Goal: Navigation & Orientation: Understand site structure

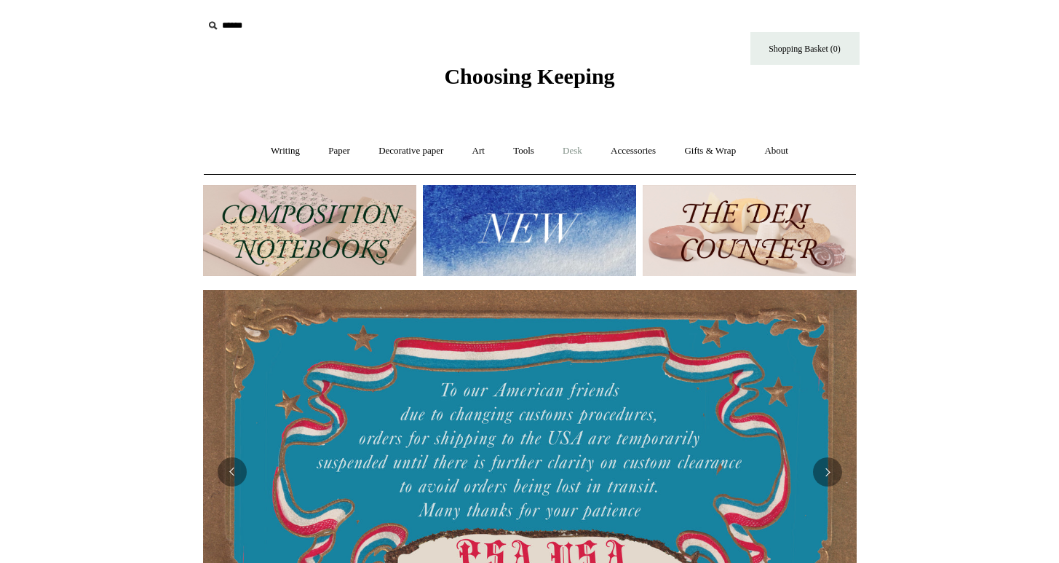
click at [584, 154] on link "Desk +" at bounding box center [573, 151] width 46 height 39
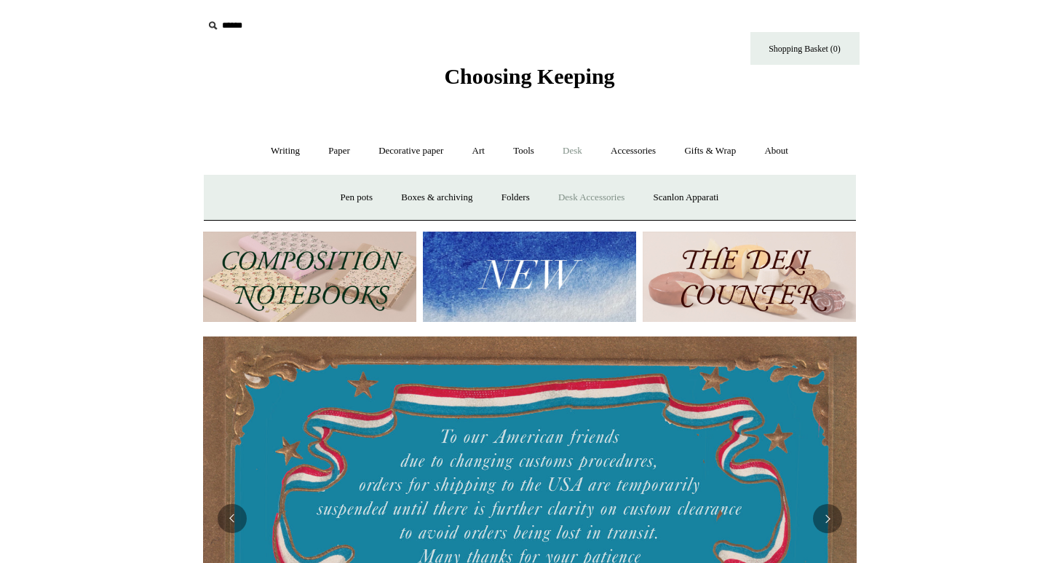
scroll to position [0, 204]
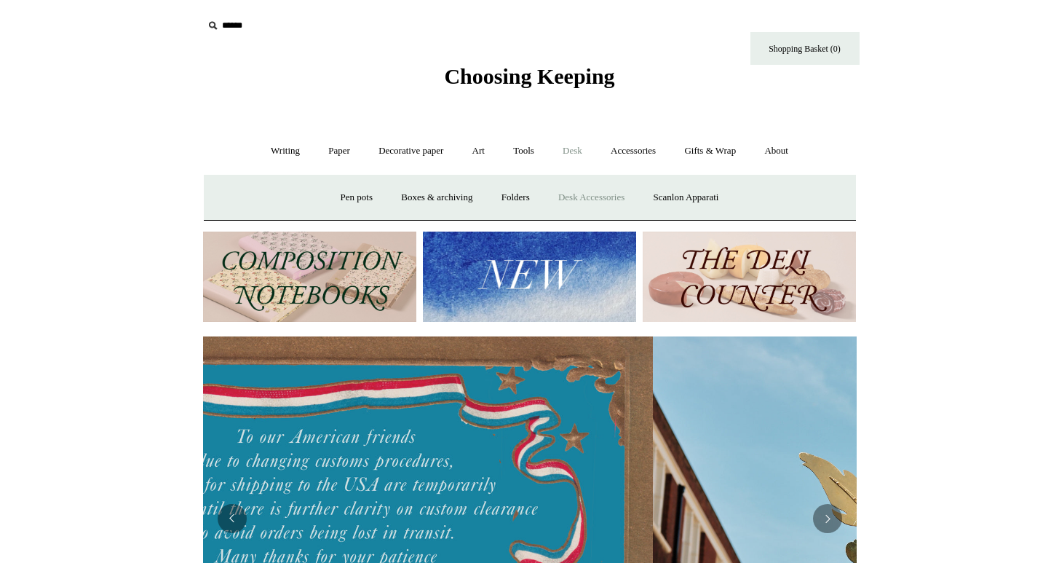
click at [580, 195] on link "Desk Accessories" at bounding box center [591, 197] width 92 height 39
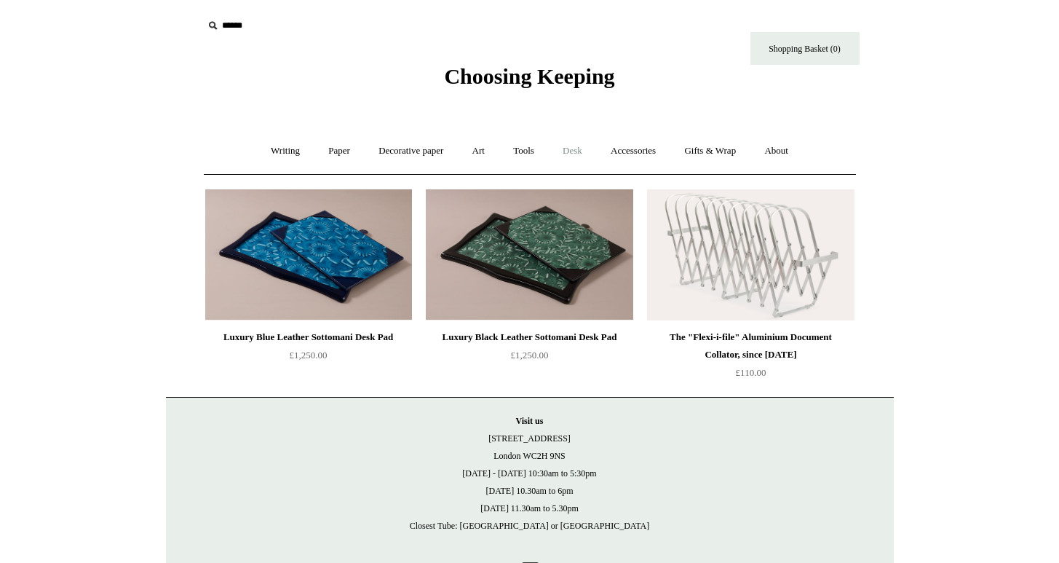
click at [570, 148] on link "Desk +" at bounding box center [573, 151] width 46 height 39
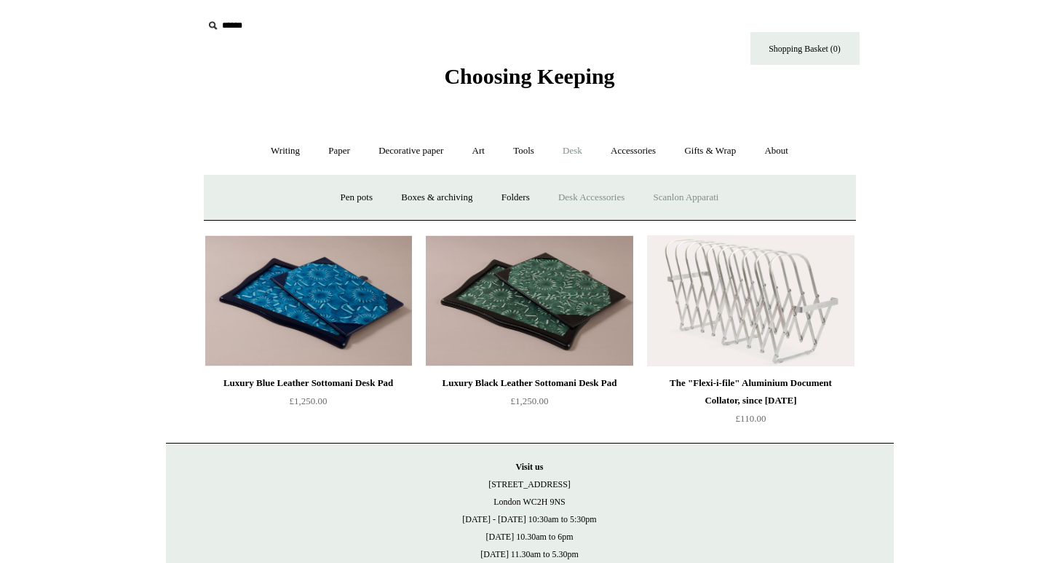
click at [691, 191] on link "Scanlon Apparati" at bounding box center [687, 197] width 92 height 39
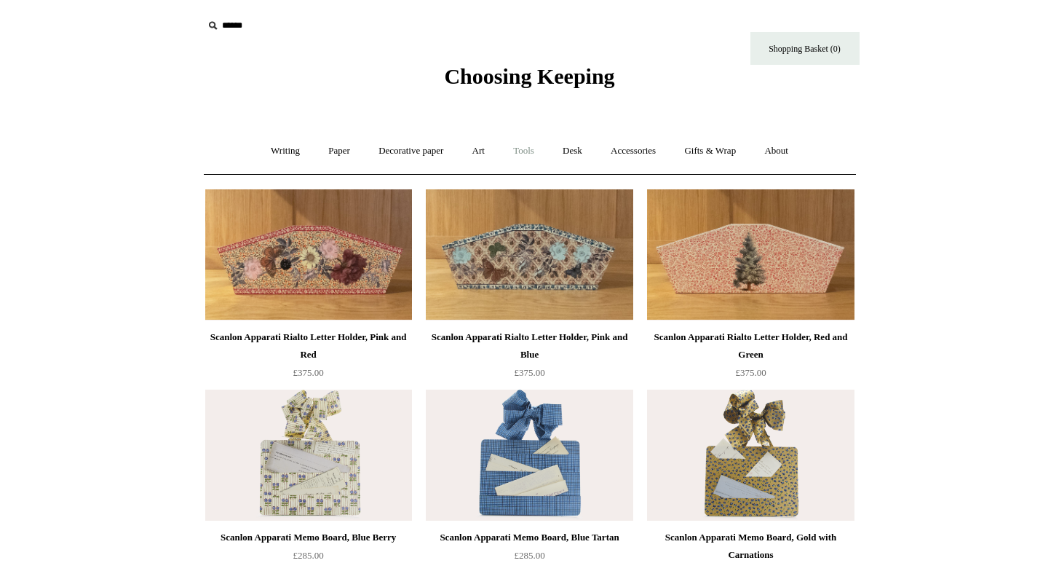
click at [530, 149] on link "Tools +" at bounding box center [523, 151] width 47 height 39
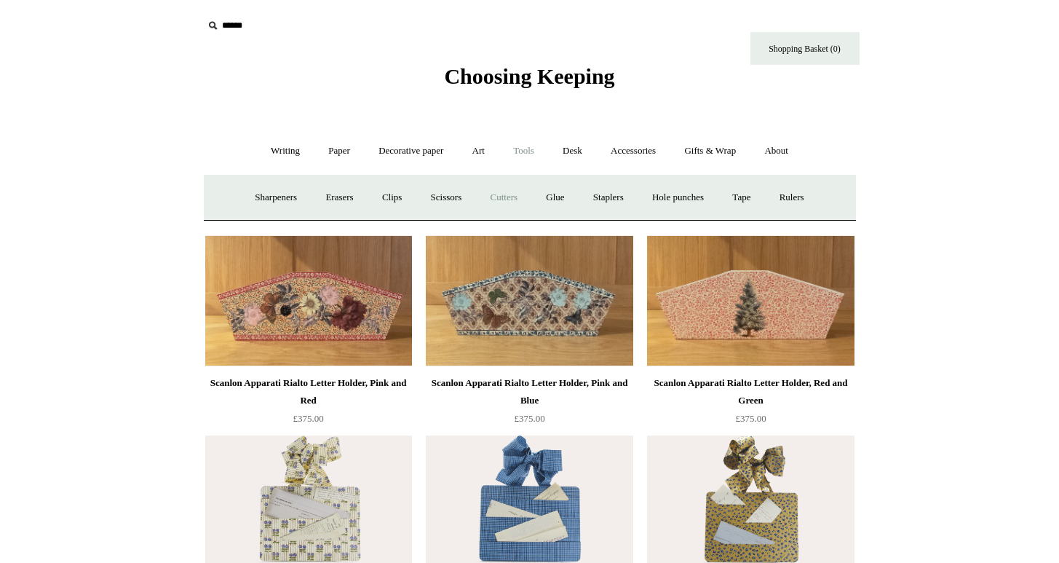
click at [509, 194] on link "Cutters" at bounding box center [504, 197] width 54 height 39
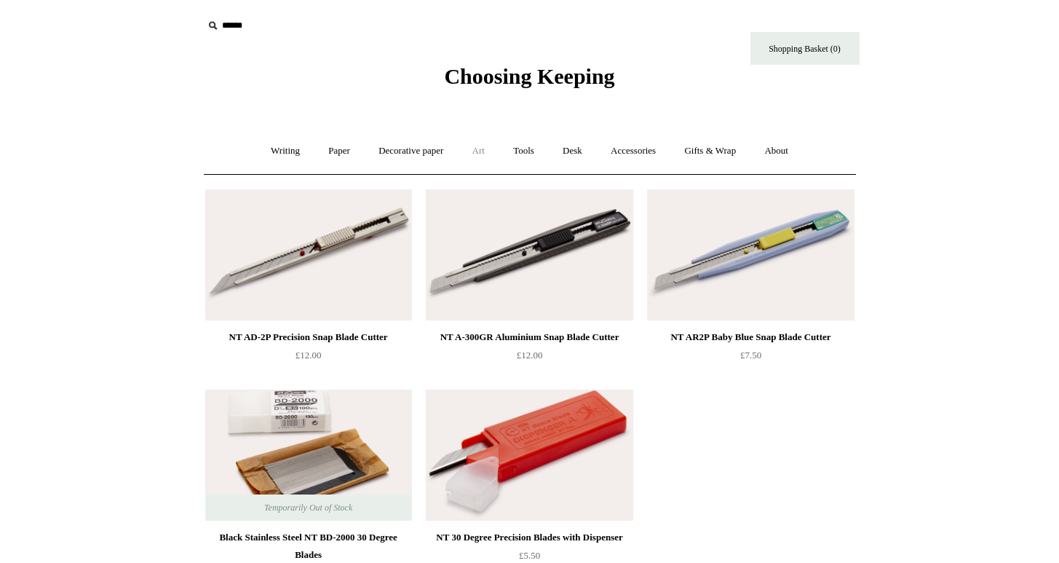
click at [475, 154] on link "Art +" at bounding box center [478, 151] width 39 height 39
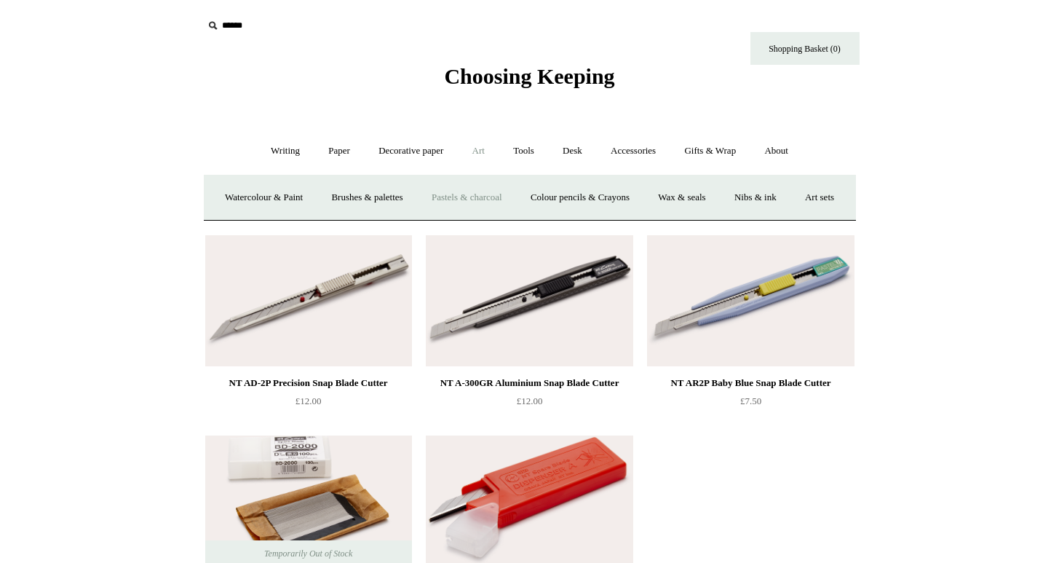
click at [511, 205] on link "Pastels & charcoal" at bounding box center [467, 197] width 97 height 39
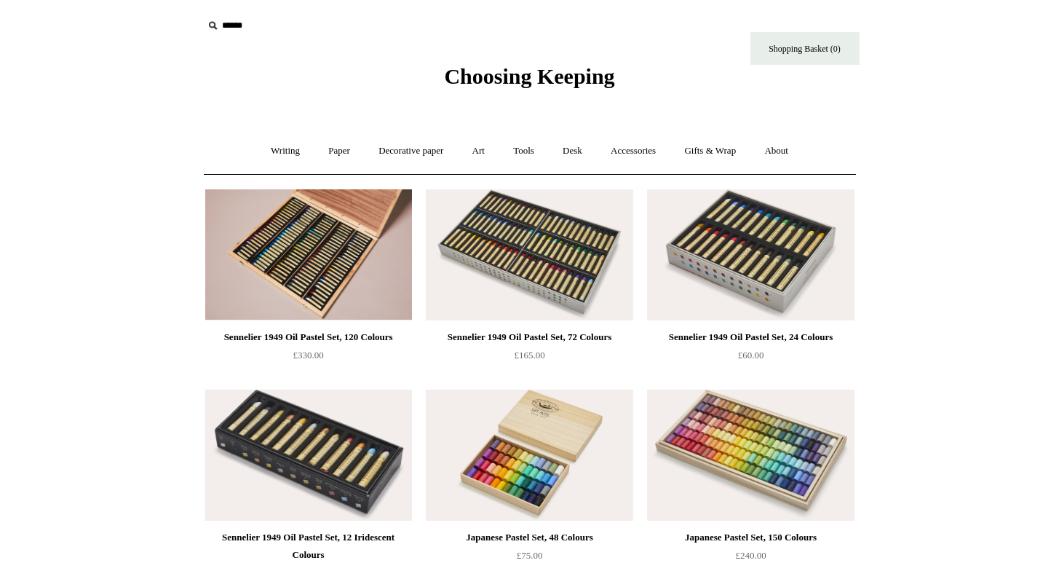
click at [269, 152] on link "Writing +" at bounding box center [285, 151] width 55 height 39
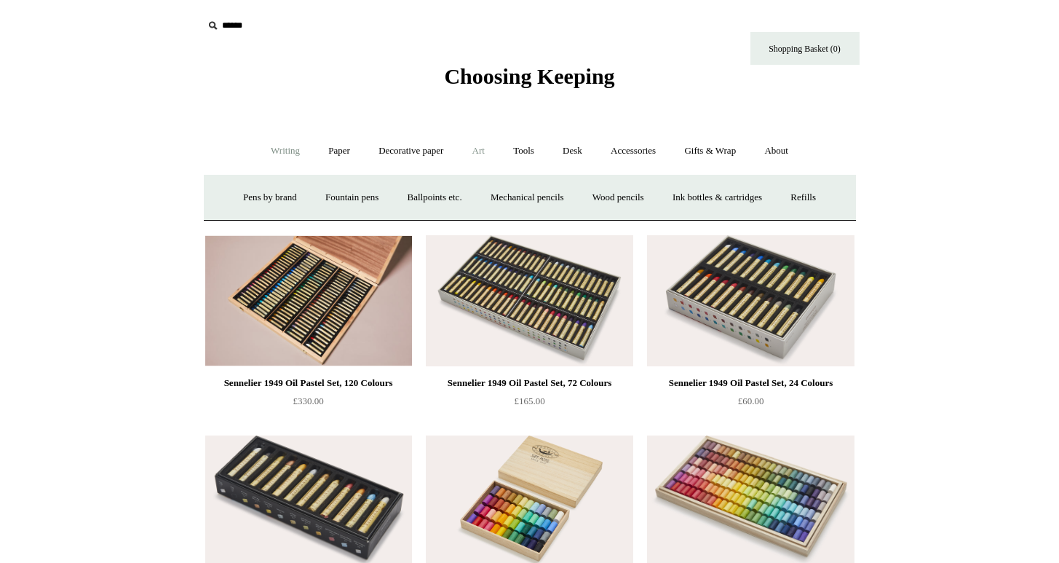
click at [474, 154] on link "Art +" at bounding box center [478, 151] width 39 height 39
click at [719, 197] on link "Wax & seals" at bounding box center [682, 197] width 74 height 39
